Goal: Task Accomplishment & Management: Manage account settings

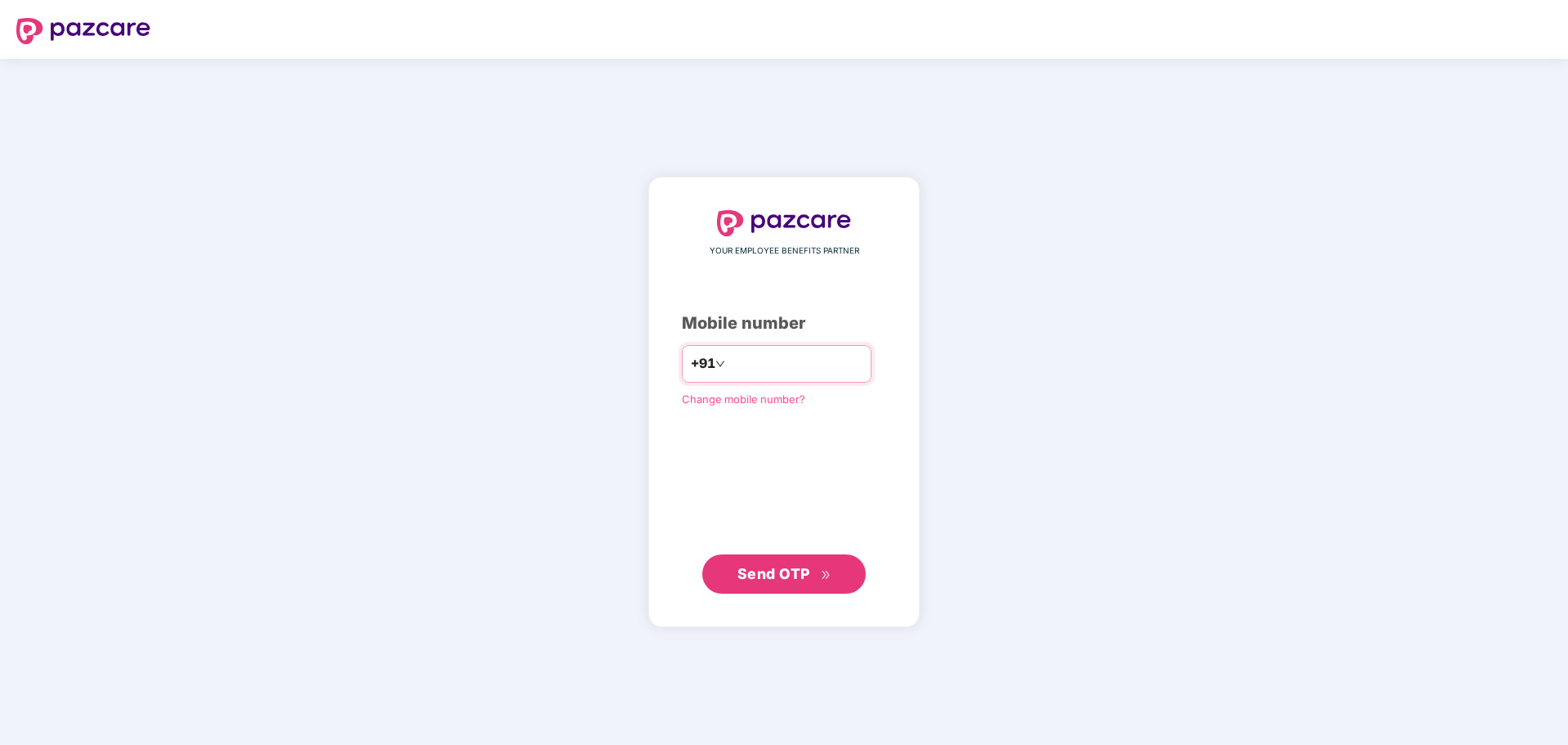
click at [767, 362] on input "number" at bounding box center [795, 364] width 134 height 26
type input "**********"
click at [826, 562] on span "Send OTP" at bounding box center [784, 573] width 94 height 23
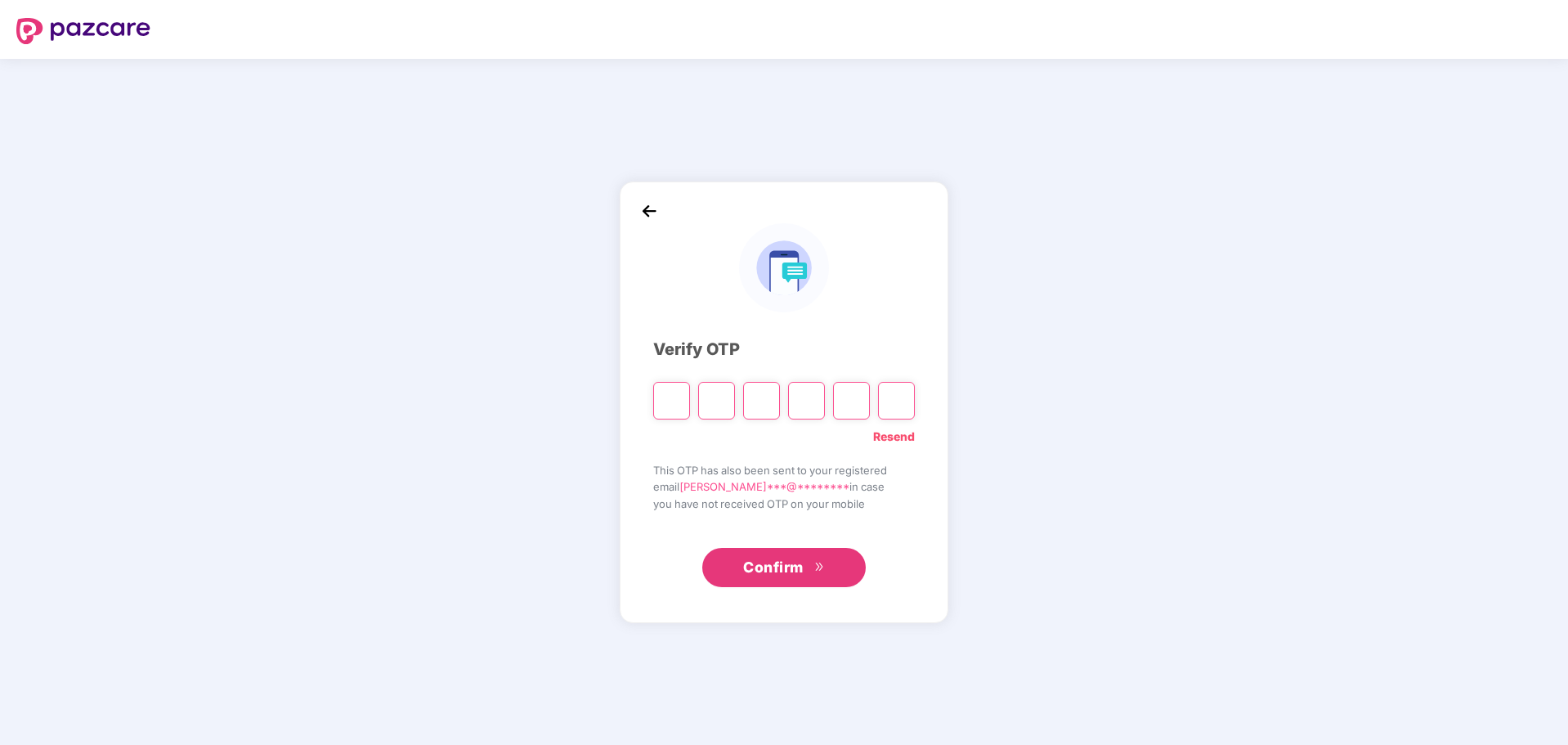
type input "*"
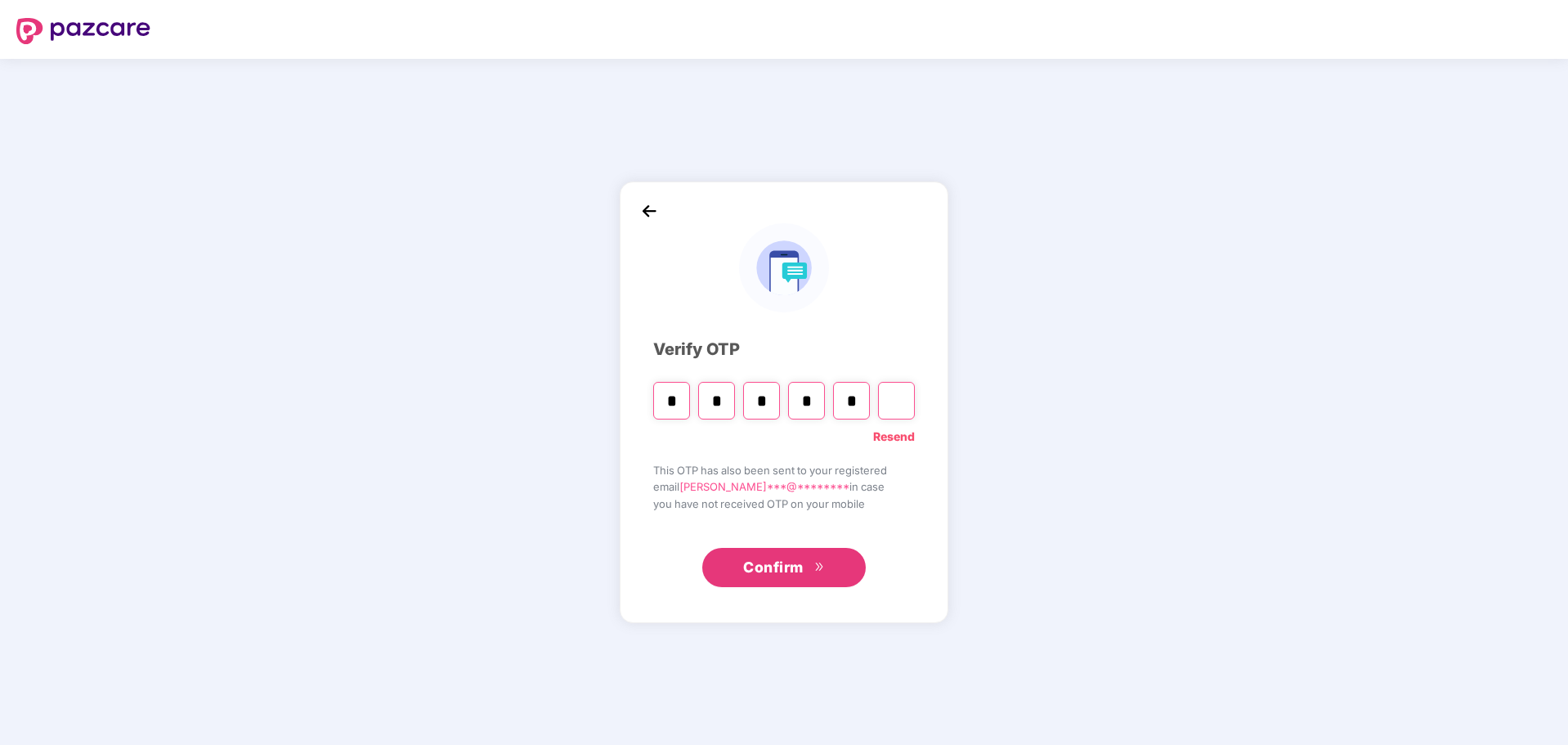
type input "*"
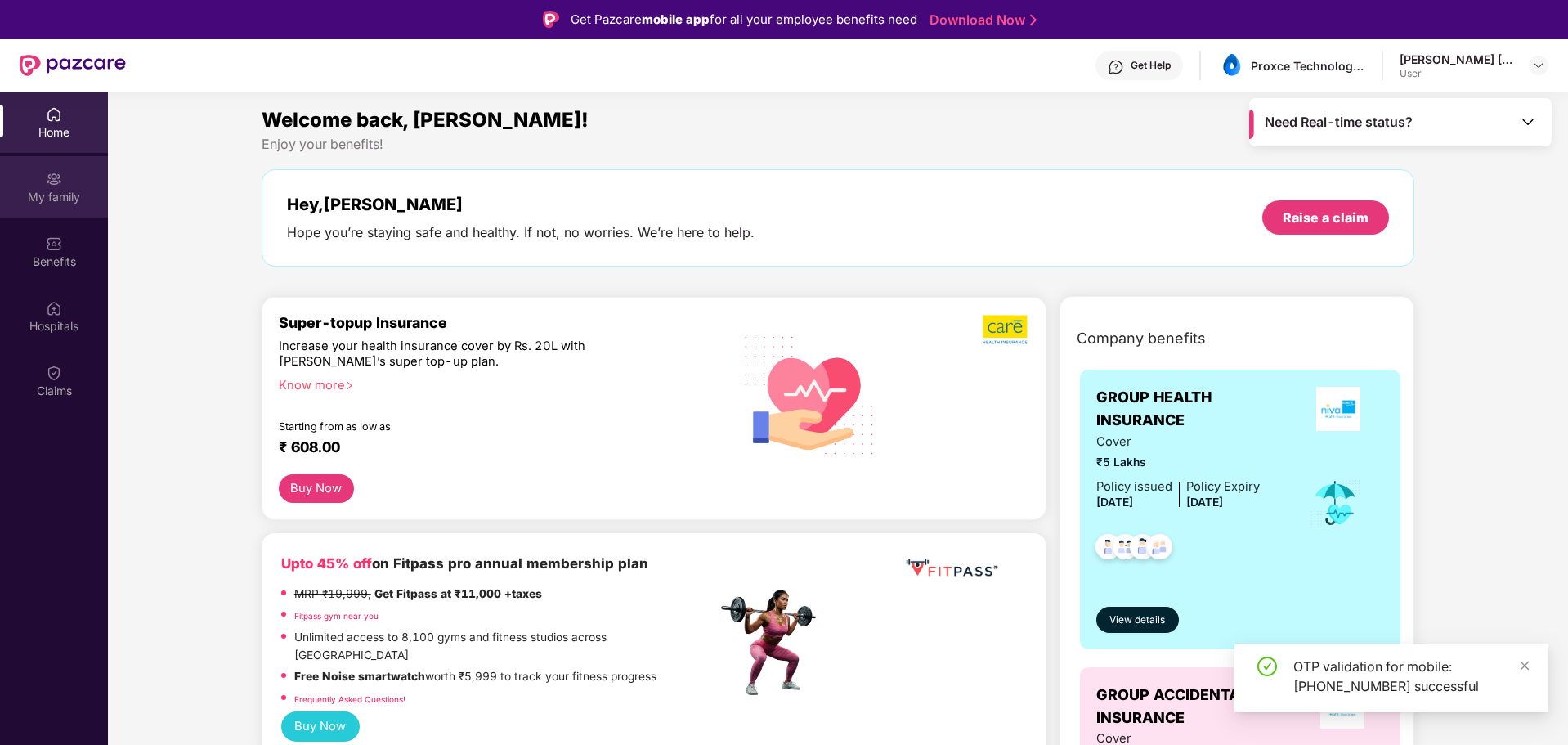
click at [48, 189] on div "My family" at bounding box center [53, 197] width 108 height 17
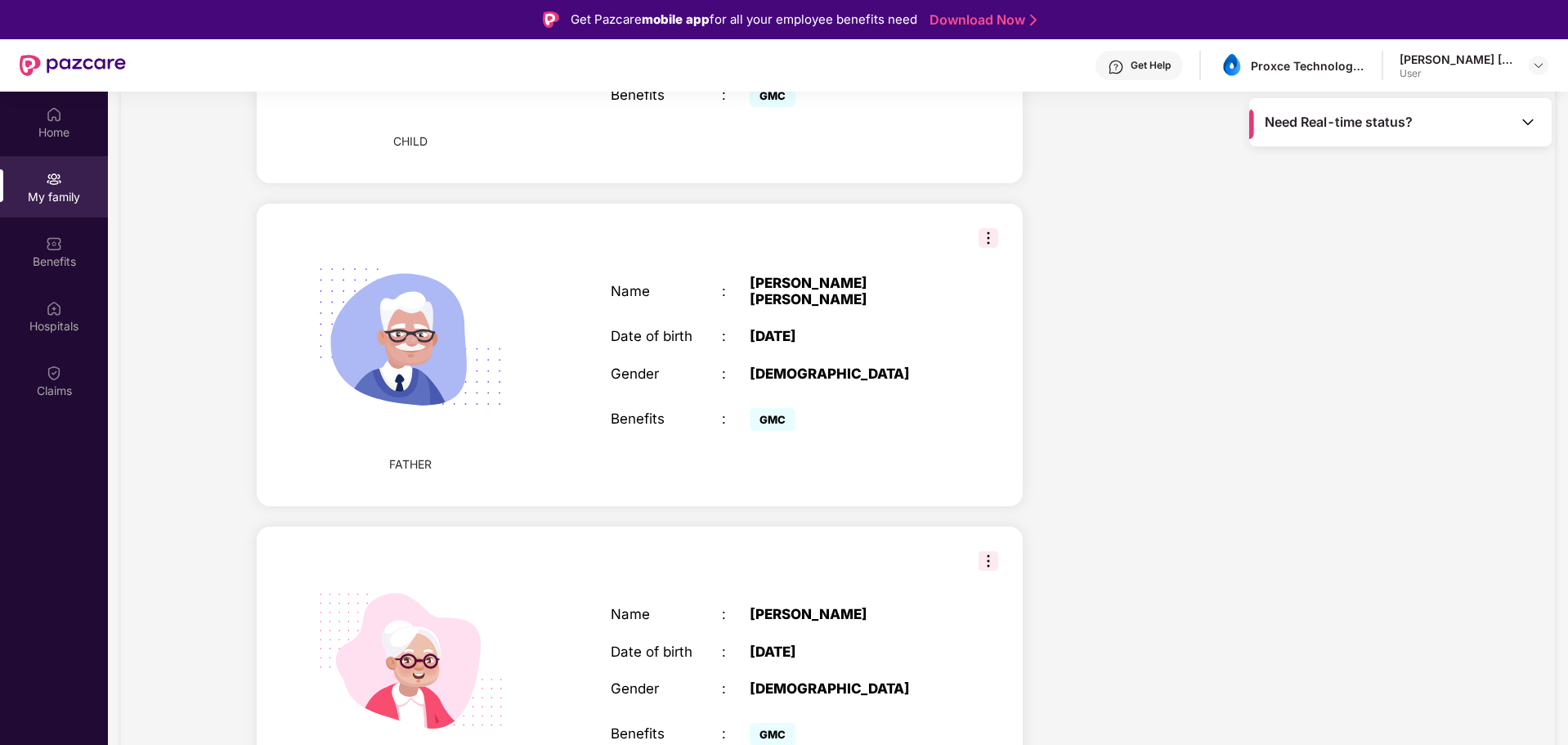
scroll to position [1214, 0]
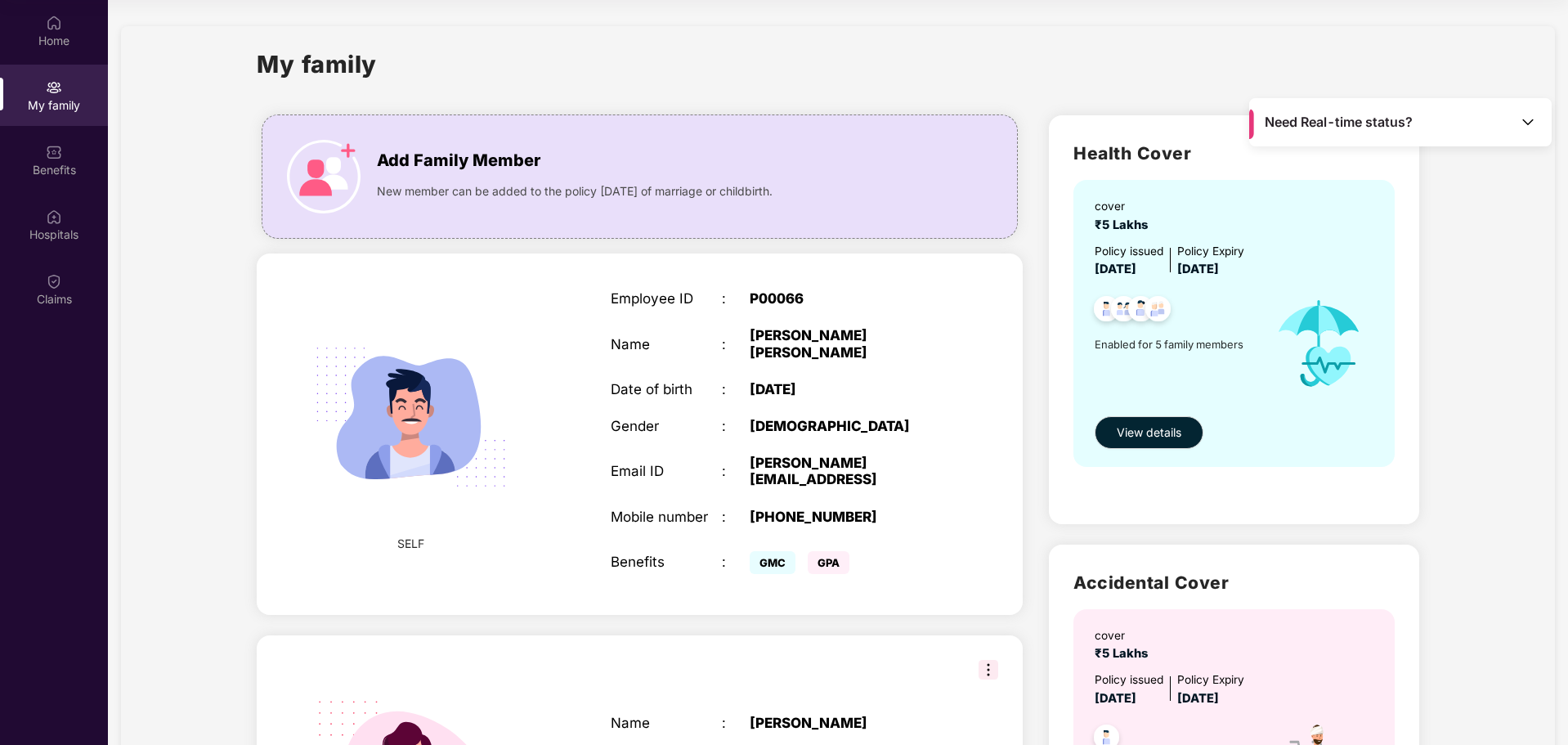
scroll to position [0, 0]
